Goal: Task Accomplishment & Management: Complete application form

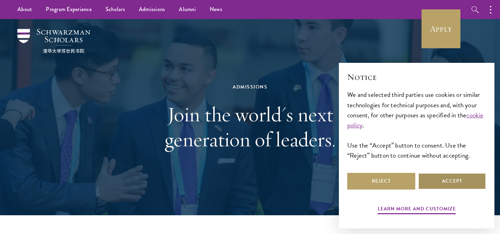
click at [440, 179] on button "Accept" at bounding box center [452, 181] width 68 height 17
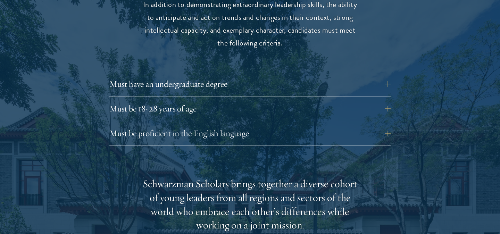
scroll to position [957, 0]
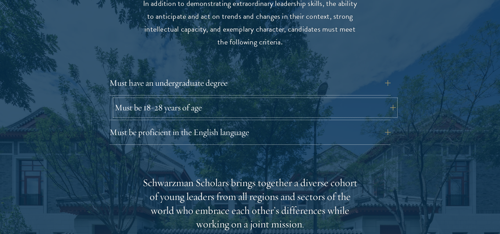
click at [380, 99] on button "Must be 18-28 years of age" at bounding box center [255, 107] width 281 height 17
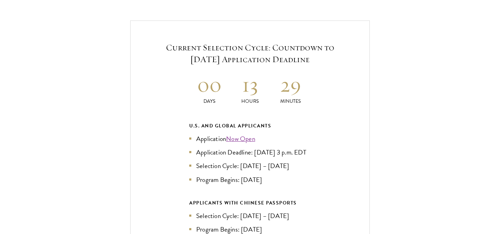
scroll to position [1556, 0]
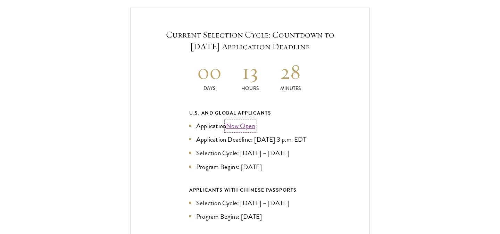
click at [245, 121] on link "Now Open" at bounding box center [240, 126] width 29 height 10
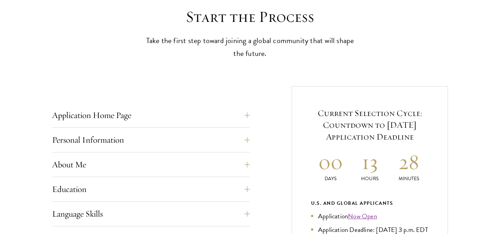
scroll to position [217, 0]
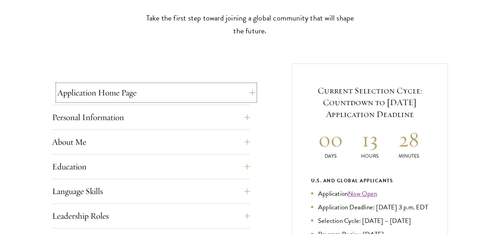
click at [232, 99] on button "Application Home Page" at bounding box center [156, 92] width 198 height 17
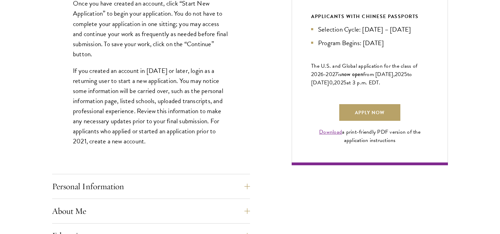
scroll to position [515, 0]
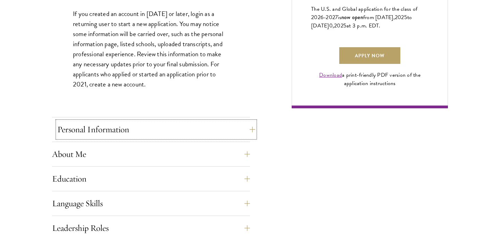
click at [214, 126] on button "Personal Information" at bounding box center [156, 129] width 198 height 17
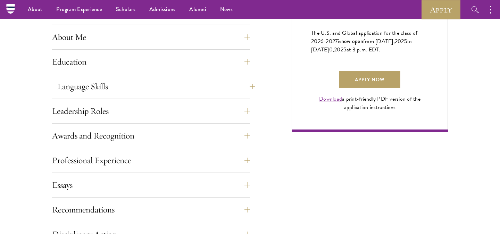
scroll to position [486, 0]
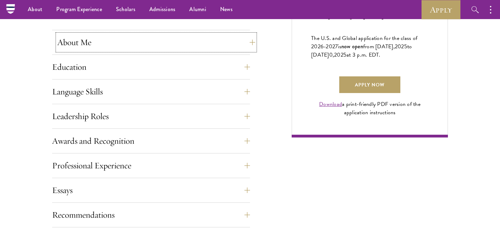
click at [218, 44] on button "About Me" at bounding box center [156, 42] width 198 height 17
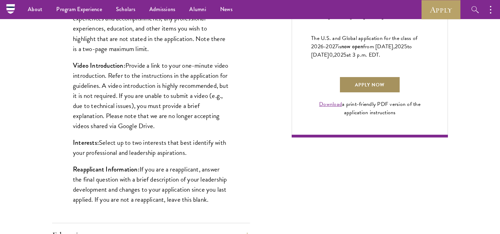
click at [358, 93] on link "Apply Now" at bounding box center [369, 84] width 61 height 17
